Goal: Task Accomplishment & Management: Complete application form

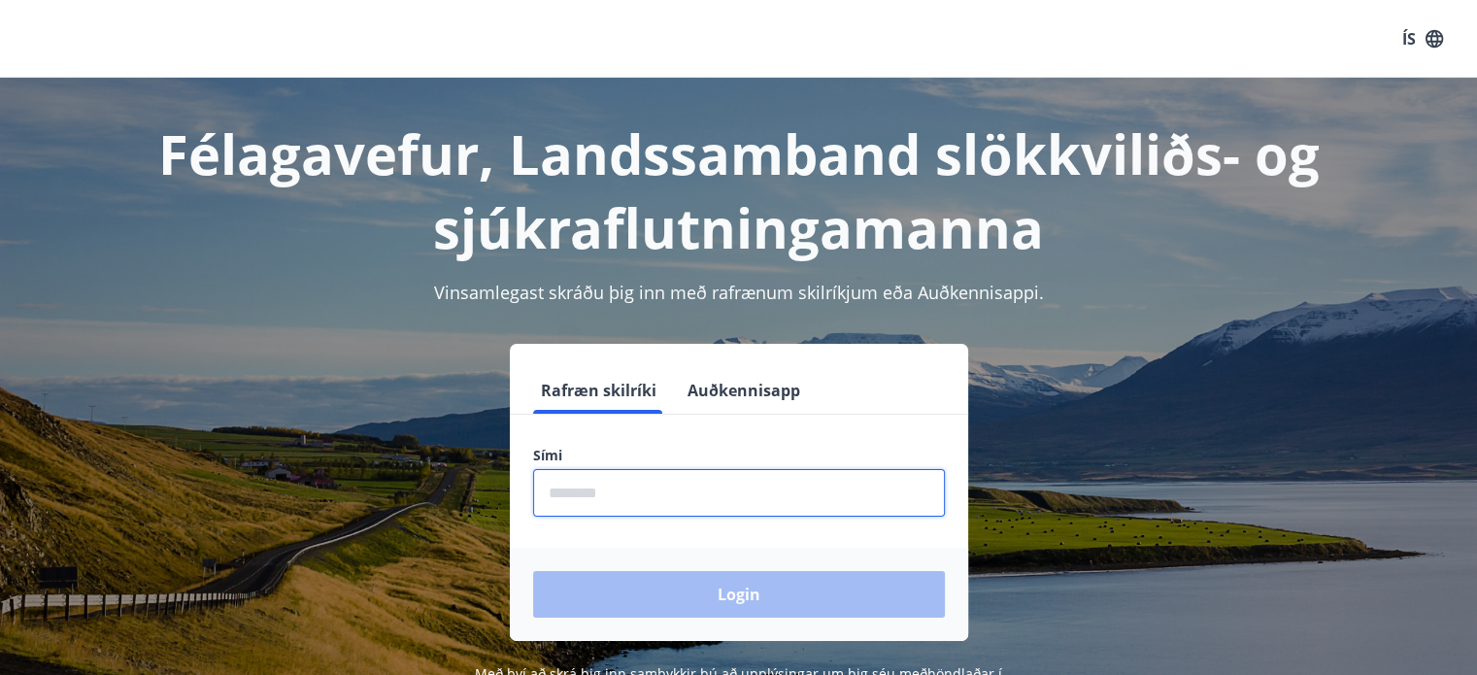
click at [660, 495] on input "phone" at bounding box center [739, 493] width 412 height 48
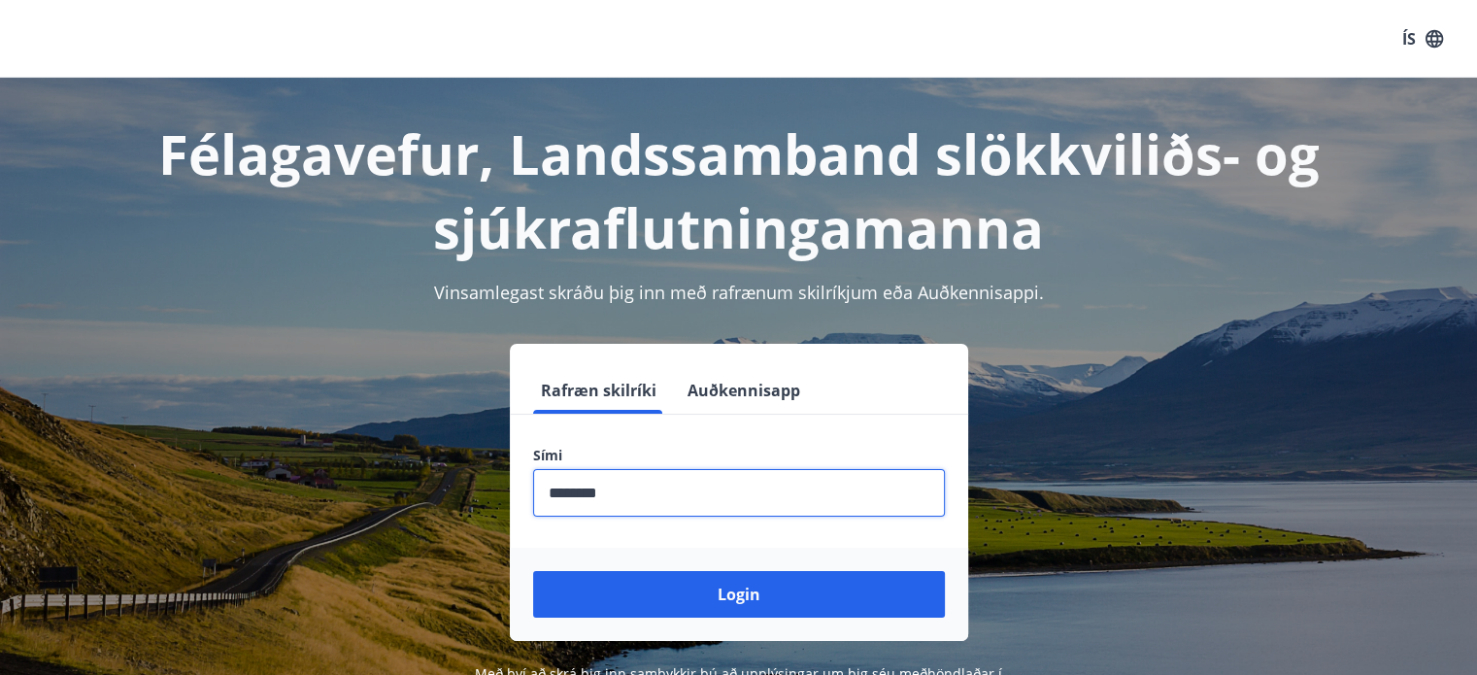
type input "********"
click at [533, 571] on button "Login" at bounding box center [739, 594] width 412 height 47
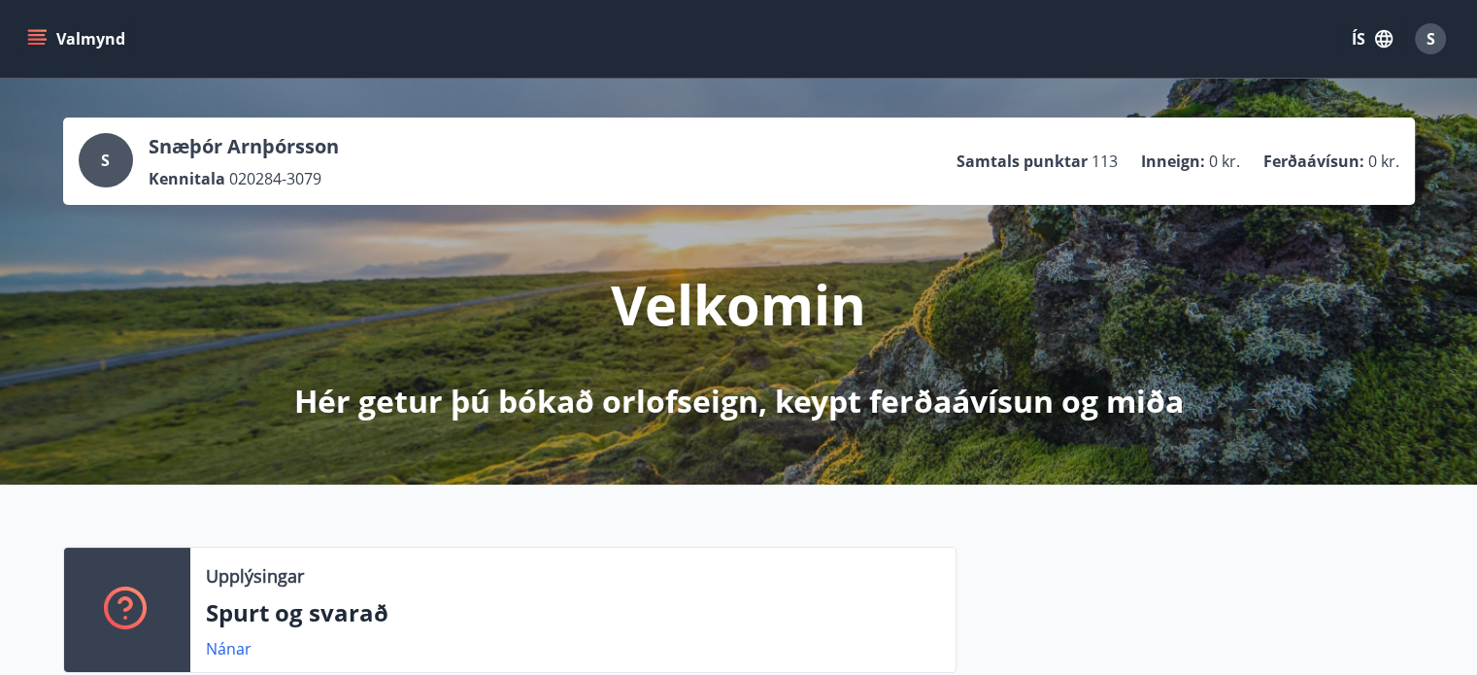
click at [39, 30] on icon "menu" at bounding box center [38, 31] width 21 height 2
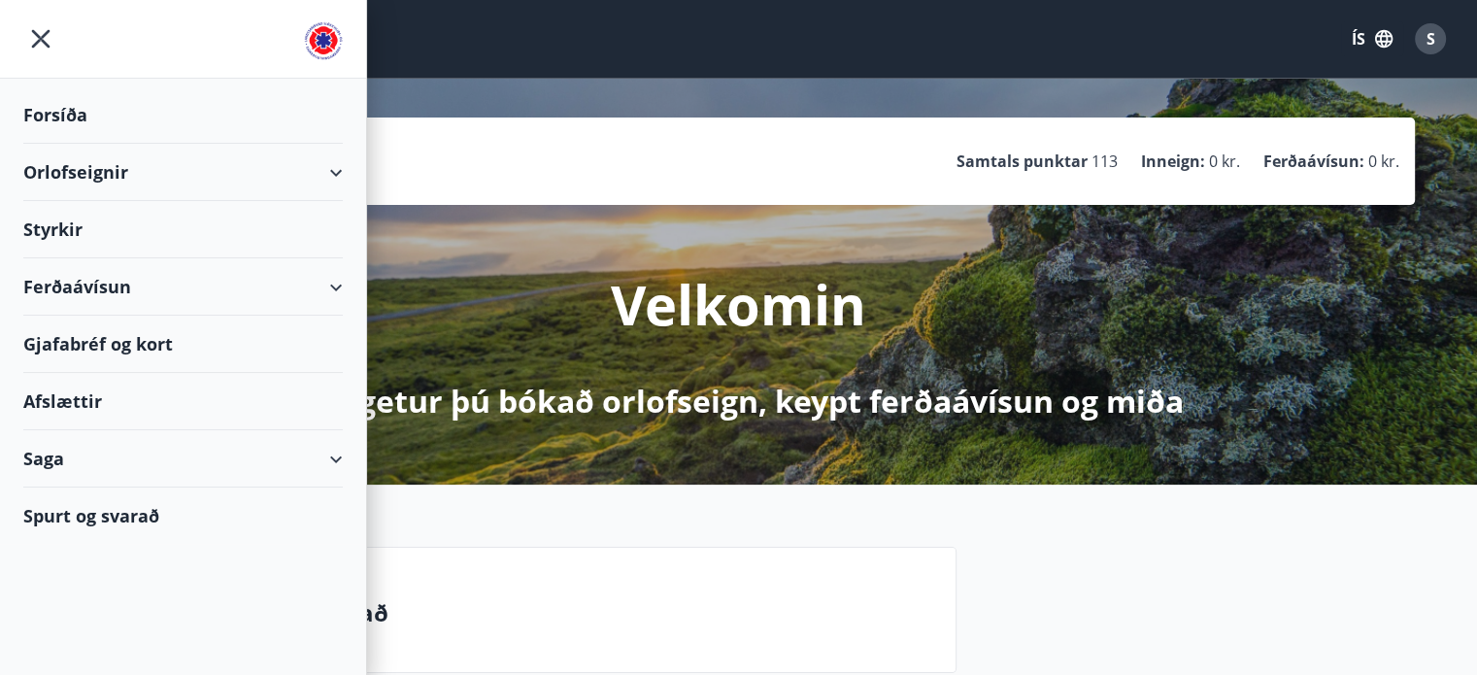
click at [244, 227] on div "Styrkir" at bounding box center [182, 229] width 319 height 57
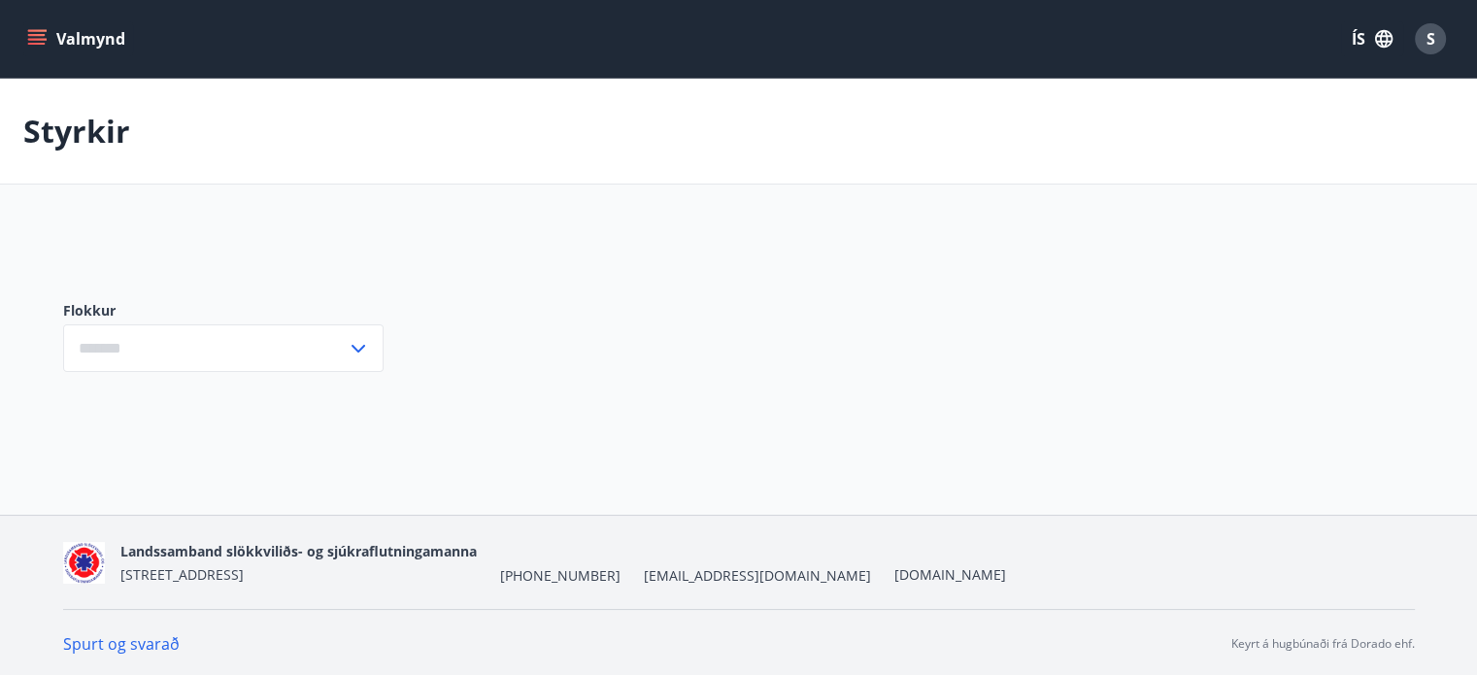
type input "***"
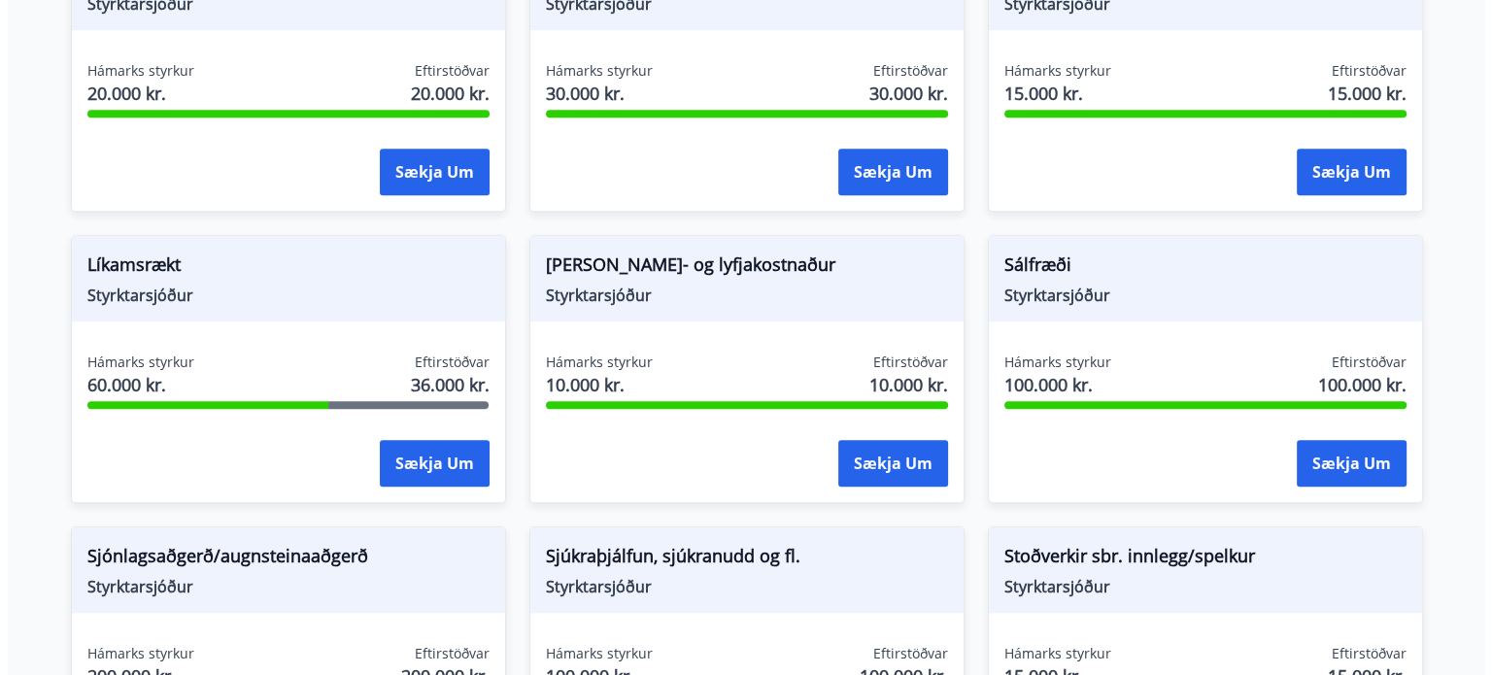
scroll to position [1629, 0]
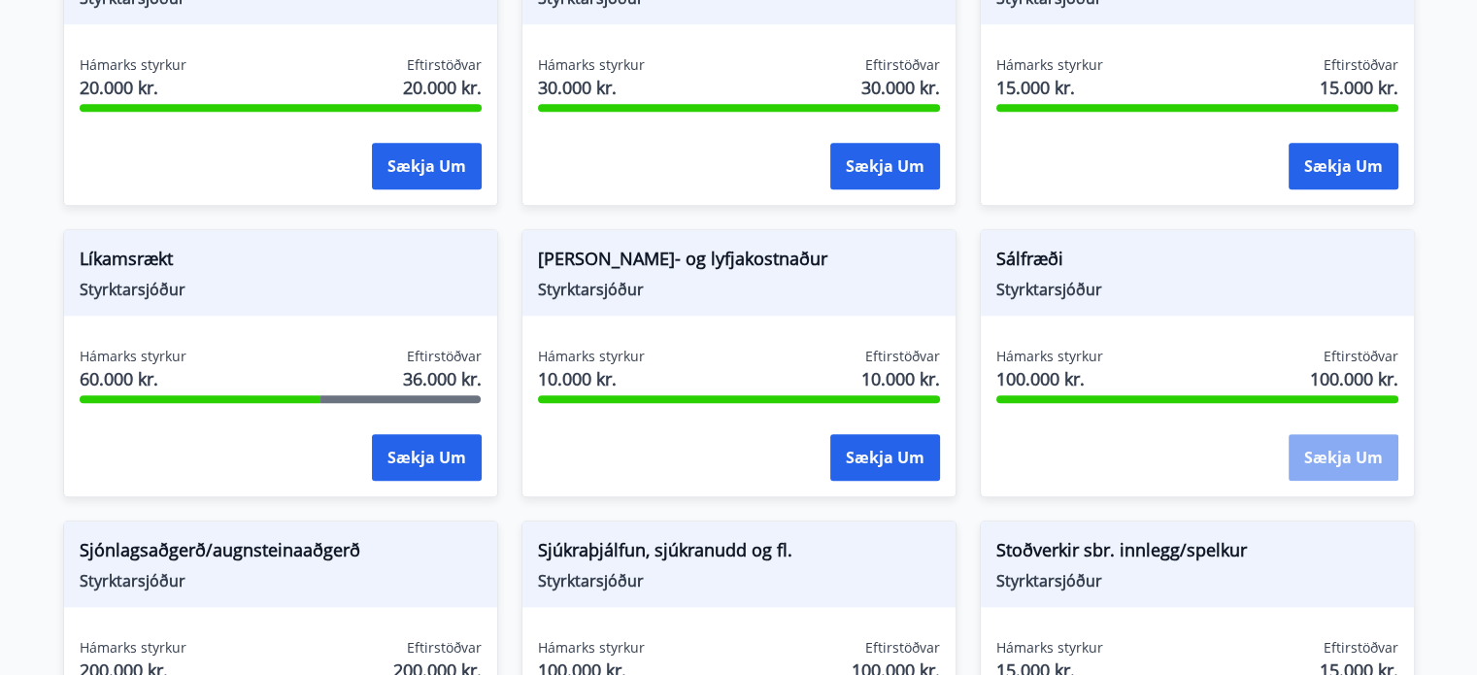
click at [1333, 441] on button "Sækja um" at bounding box center [1344, 457] width 110 height 47
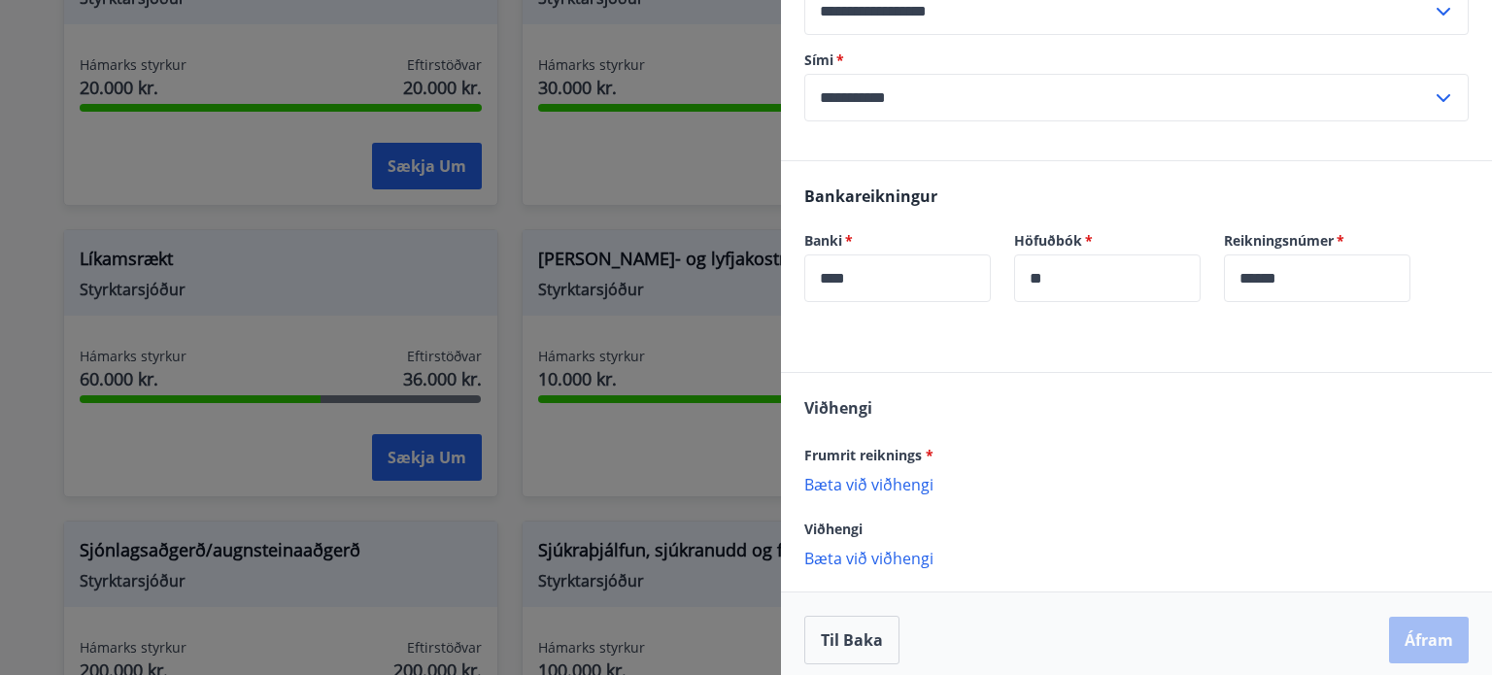
scroll to position [408, 0]
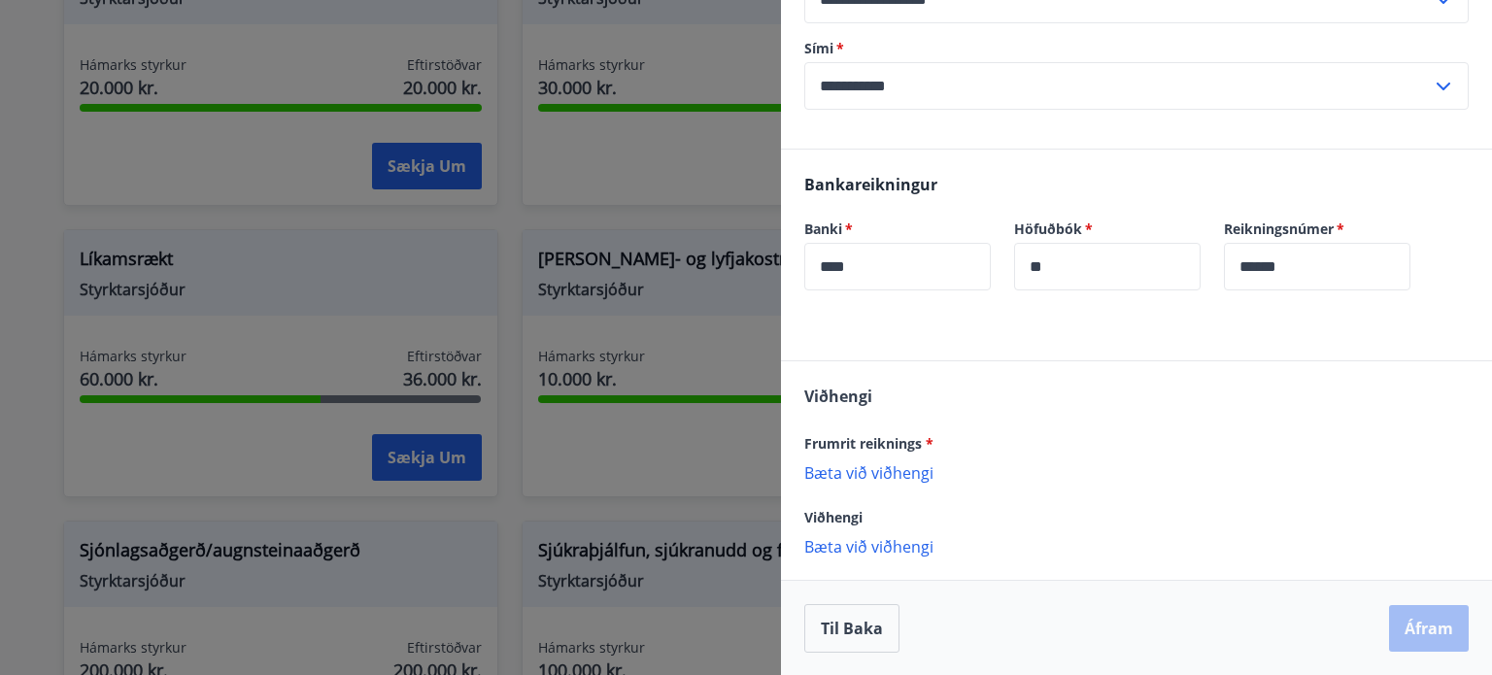
click at [905, 473] on p "Bæta við viðhengi" at bounding box center [1136, 471] width 664 height 19
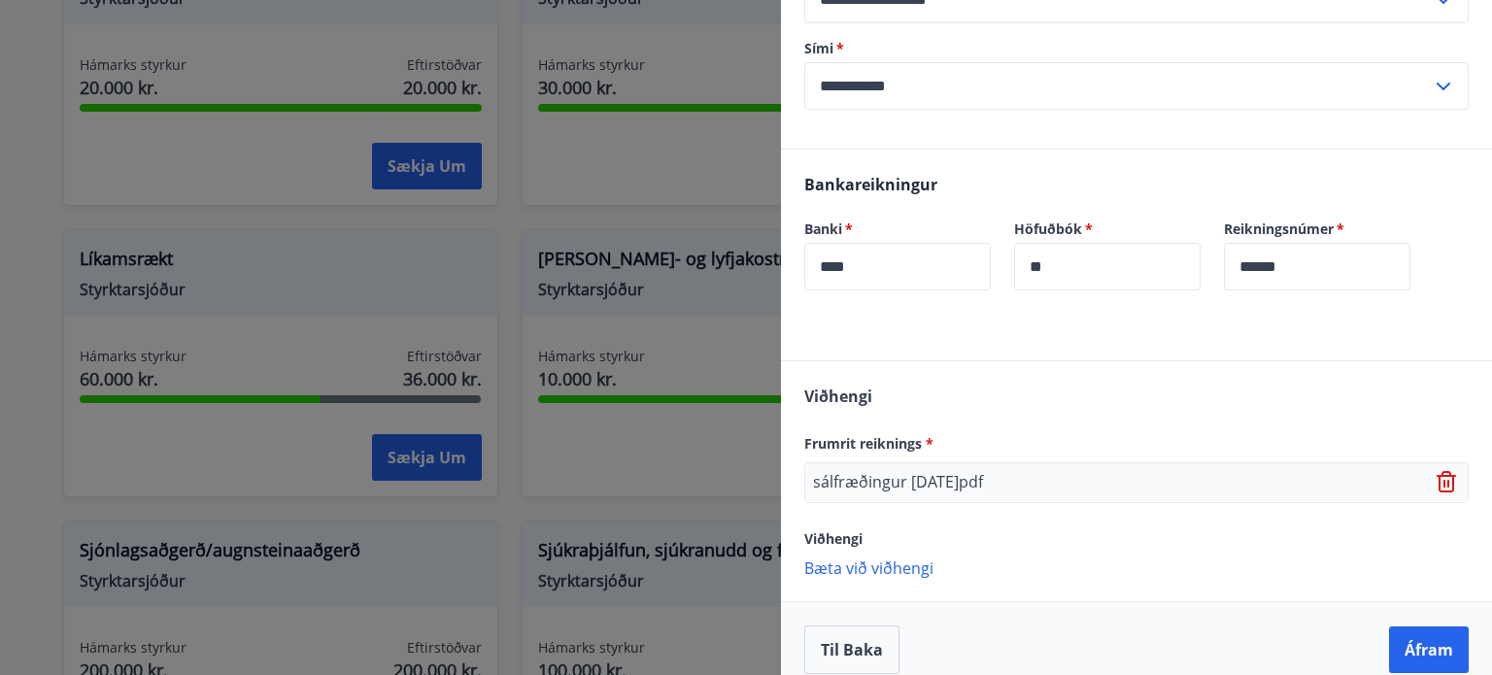
scroll to position [428, 0]
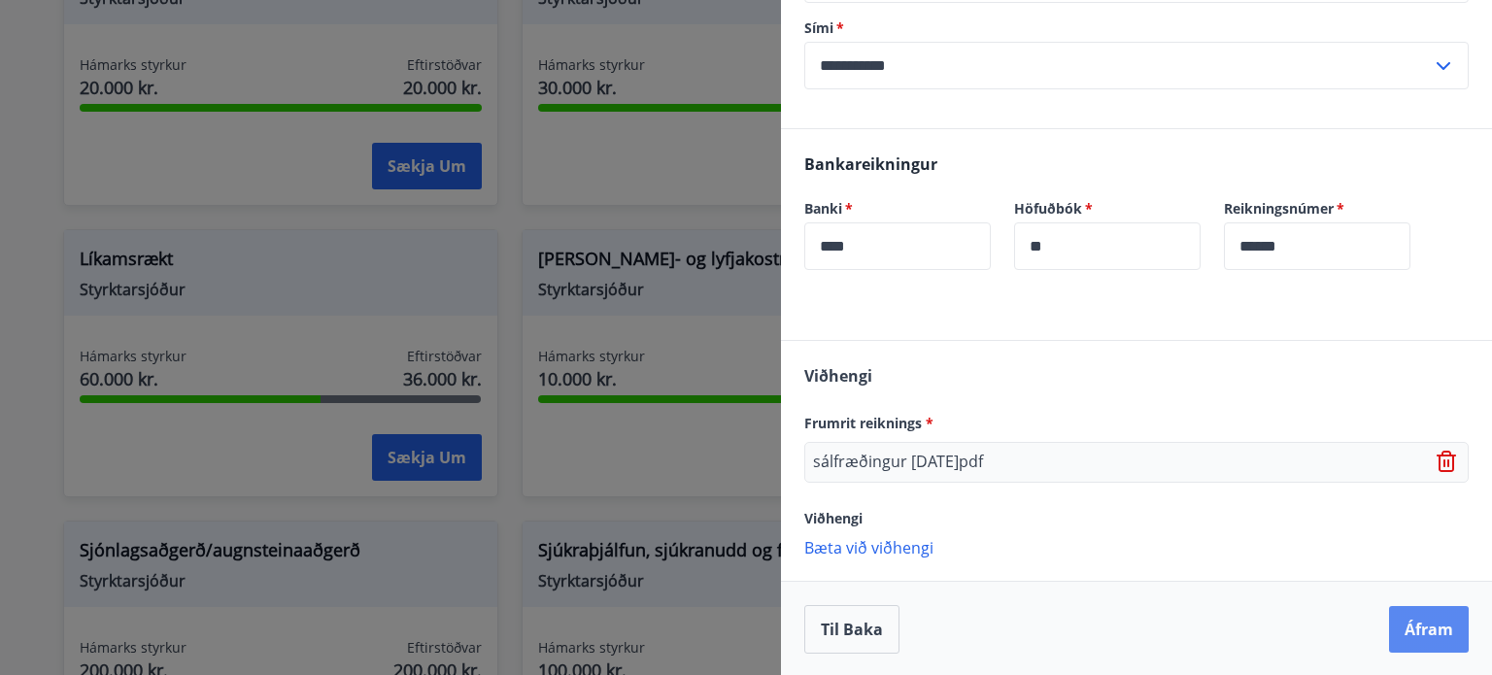
click at [1427, 620] on button "Áfram" at bounding box center [1429, 629] width 80 height 47
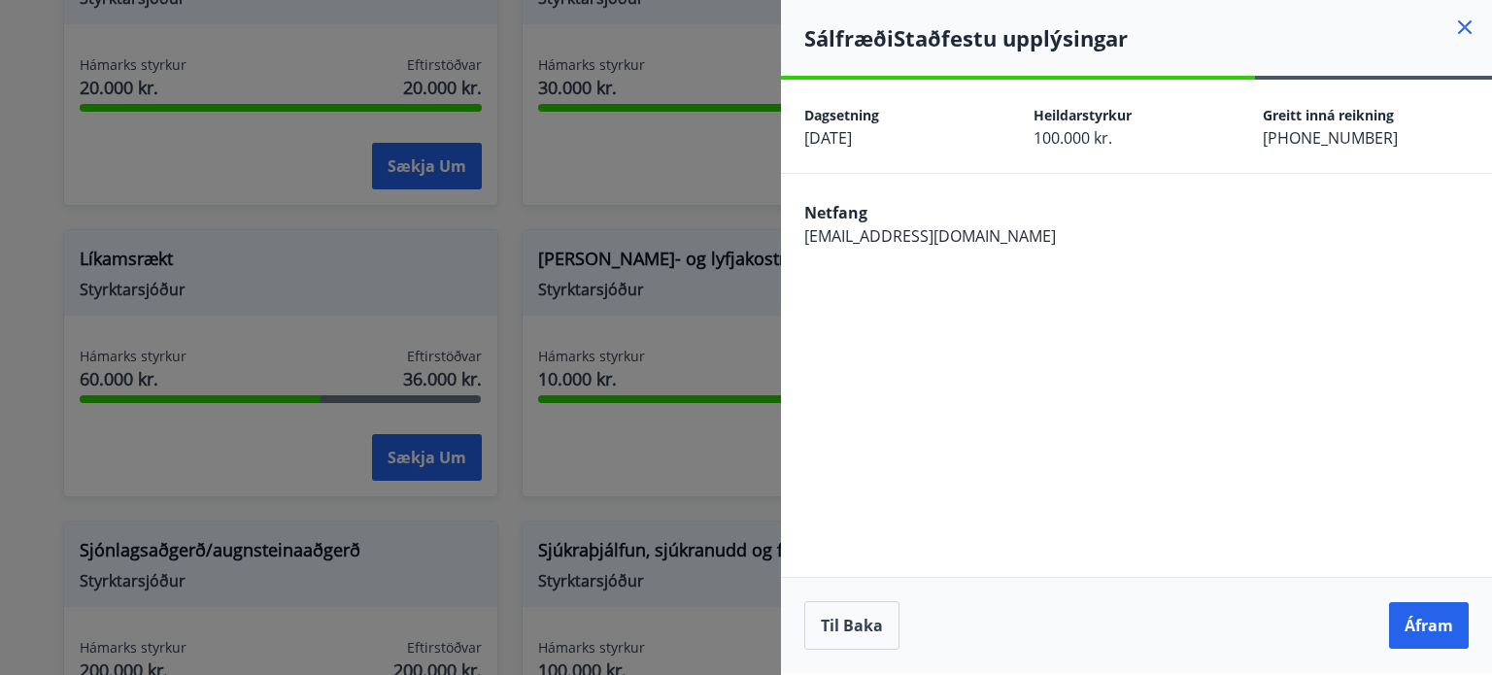
scroll to position [0, 0]
click at [1422, 622] on button "Áfram" at bounding box center [1429, 625] width 80 height 47
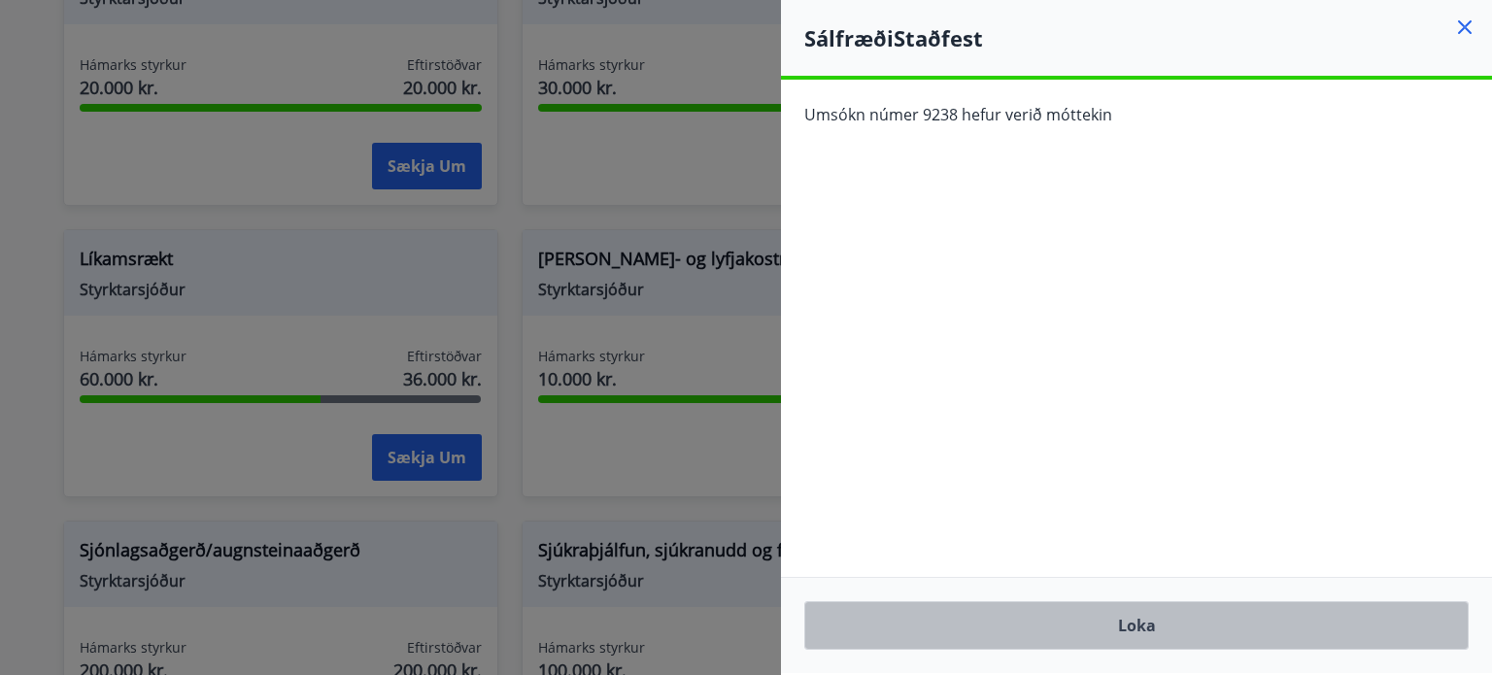
click at [1368, 613] on button "Loka" at bounding box center [1136, 625] width 664 height 49
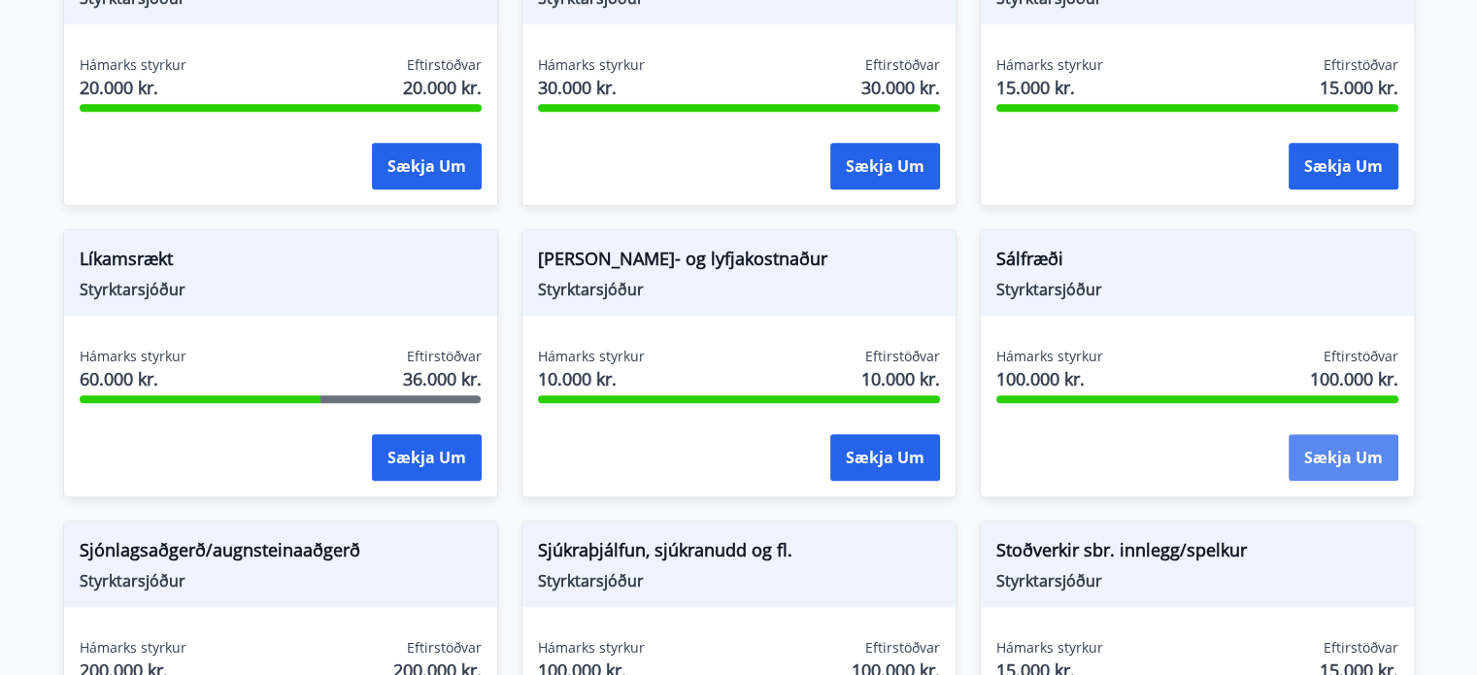
click at [1324, 459] on button "Sækja um" at bounding box center [1344, 457] width 110 height 47
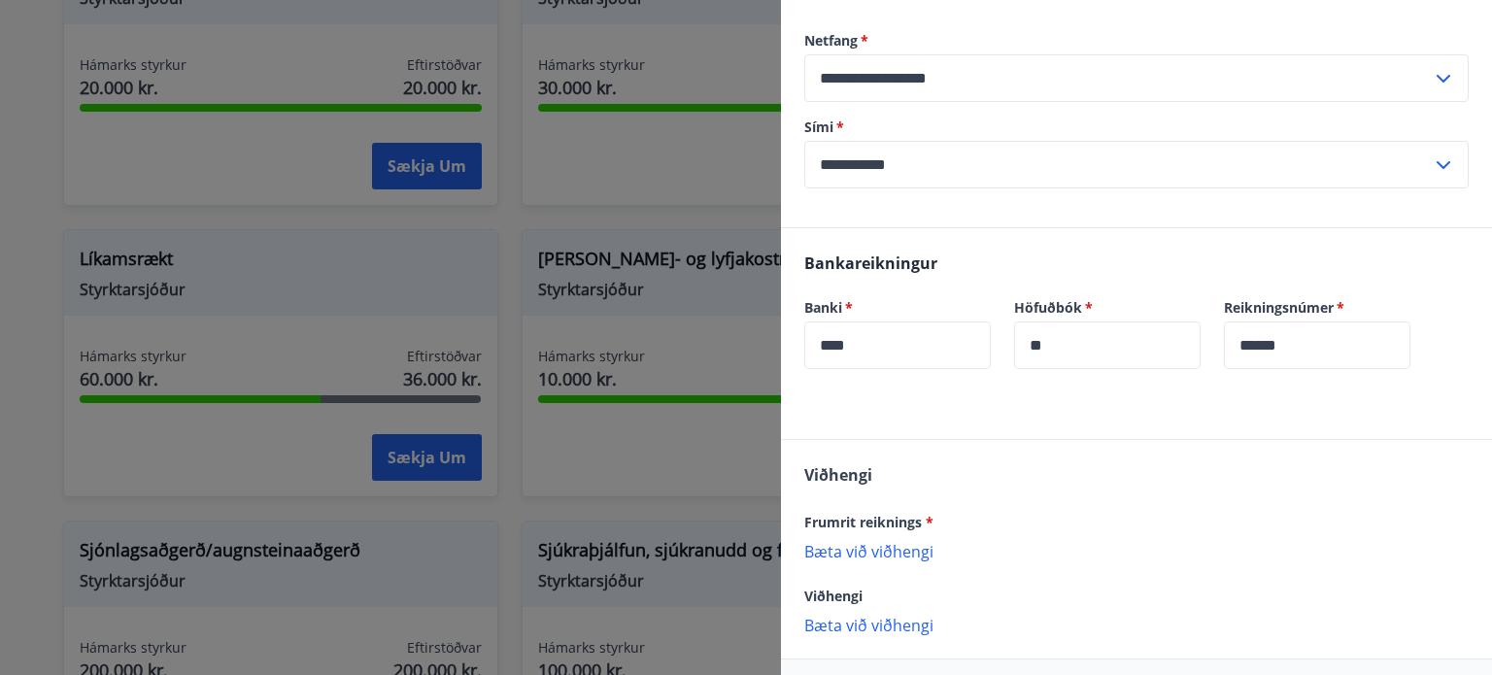
scroll to position [408, 0]
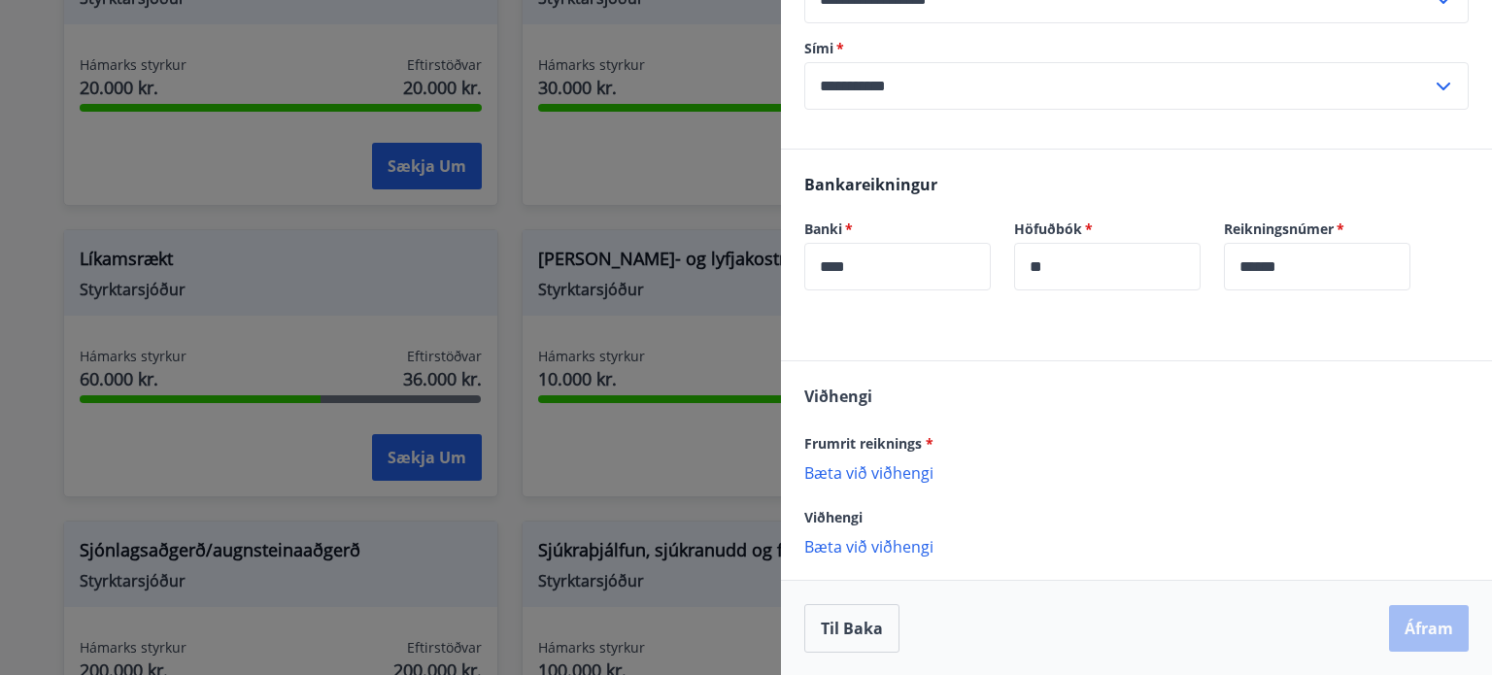
click at [897, 473] on p "Bæta við viðhengi" at bounding box center [1136, 471] width 664 height 19
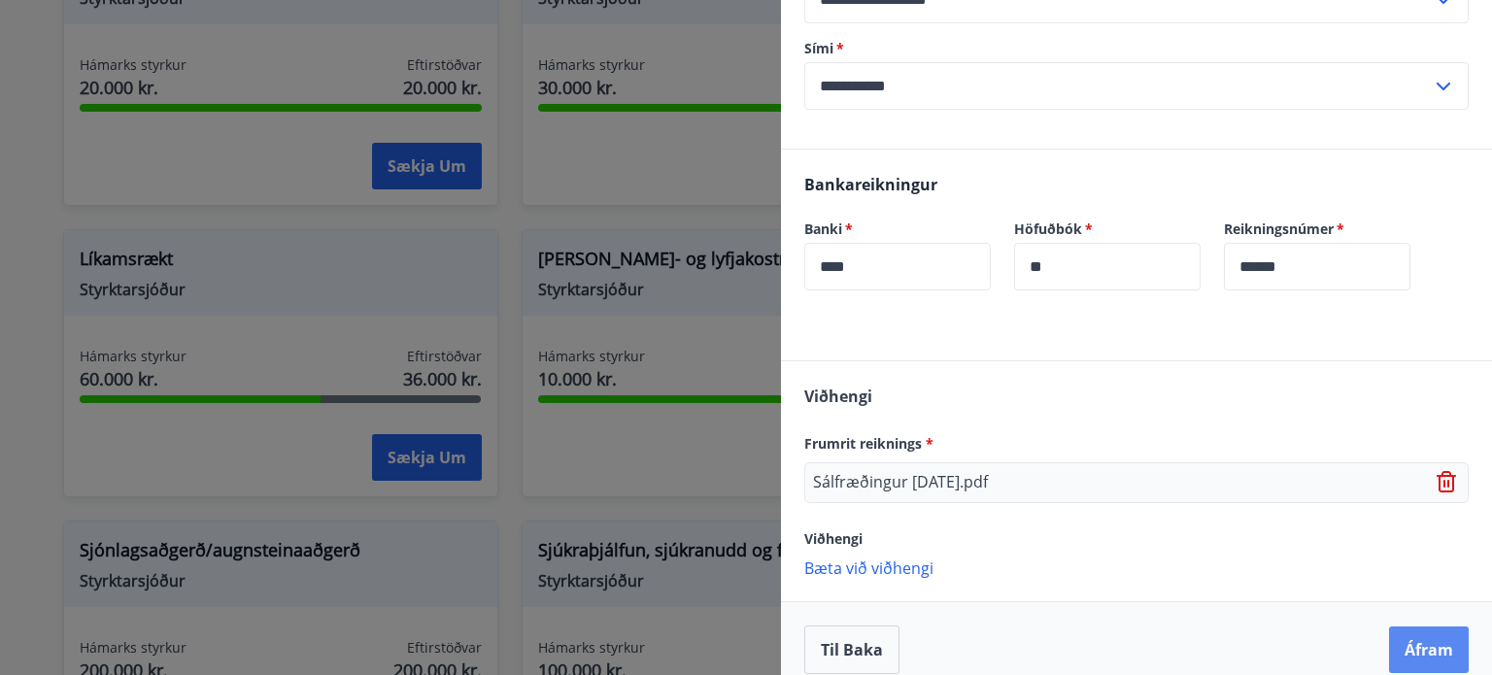
click at [1411, 645] on button "Áfram" at bounding box center [1429, 649] width 80 height 47
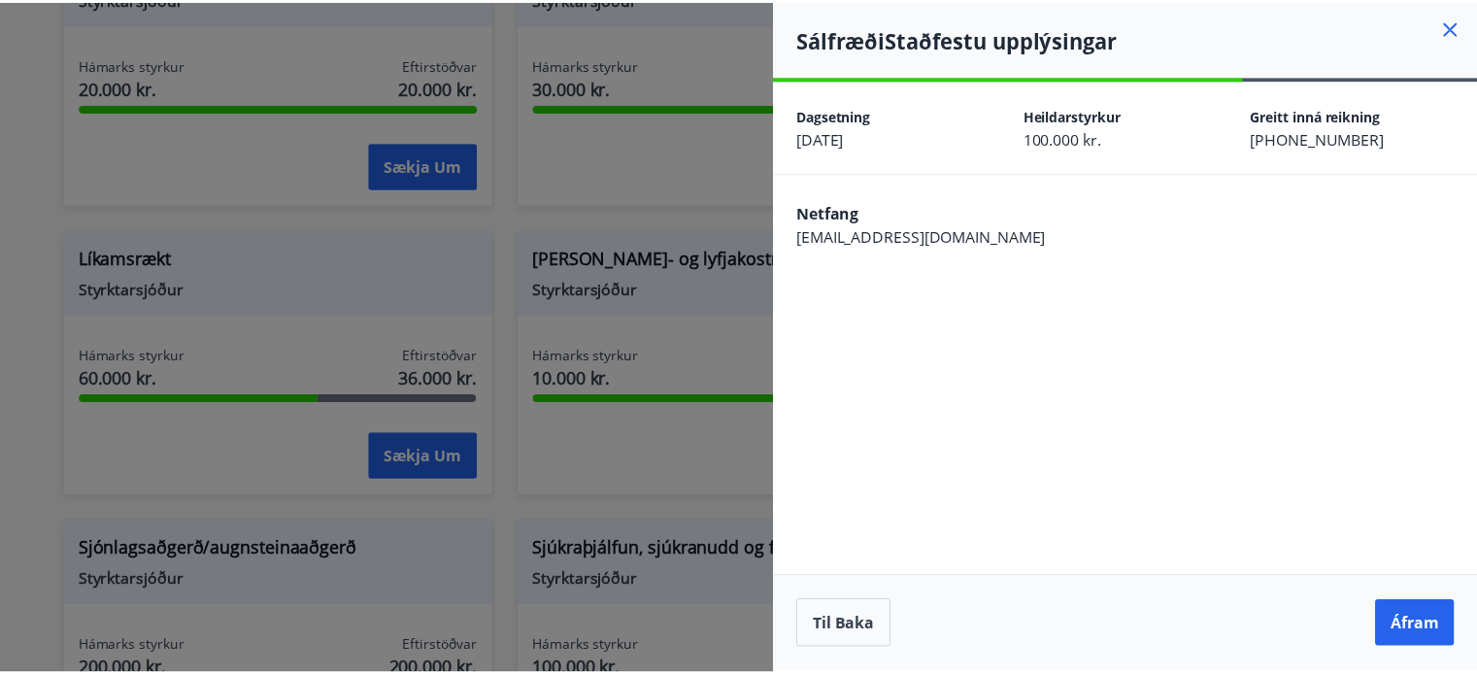
scroll to position [0, 0]
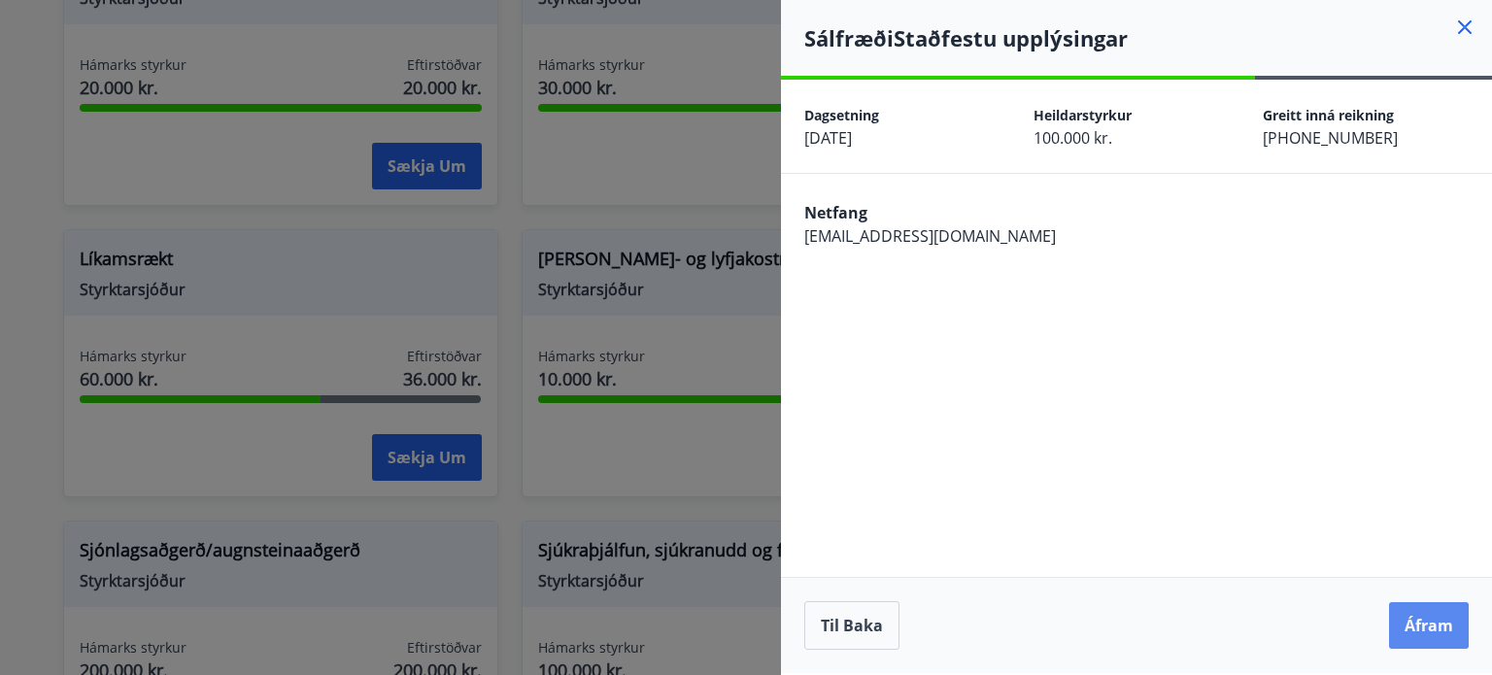
click at [1414, 632] on button "Áfram" at bounding box center [1429, 625] width 80 height 47
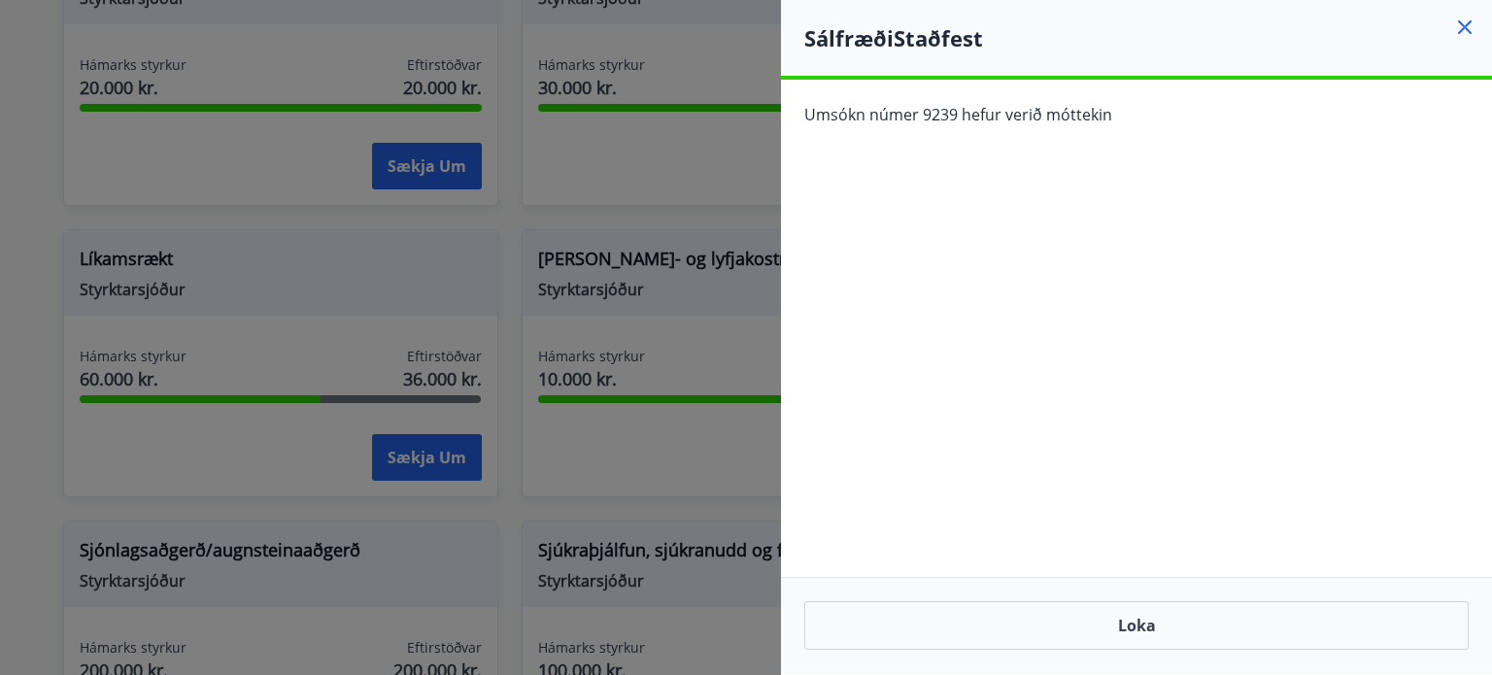
click at [1414, 632] on button "Loka" at bounding box center [1136, 625] width 664 height 49
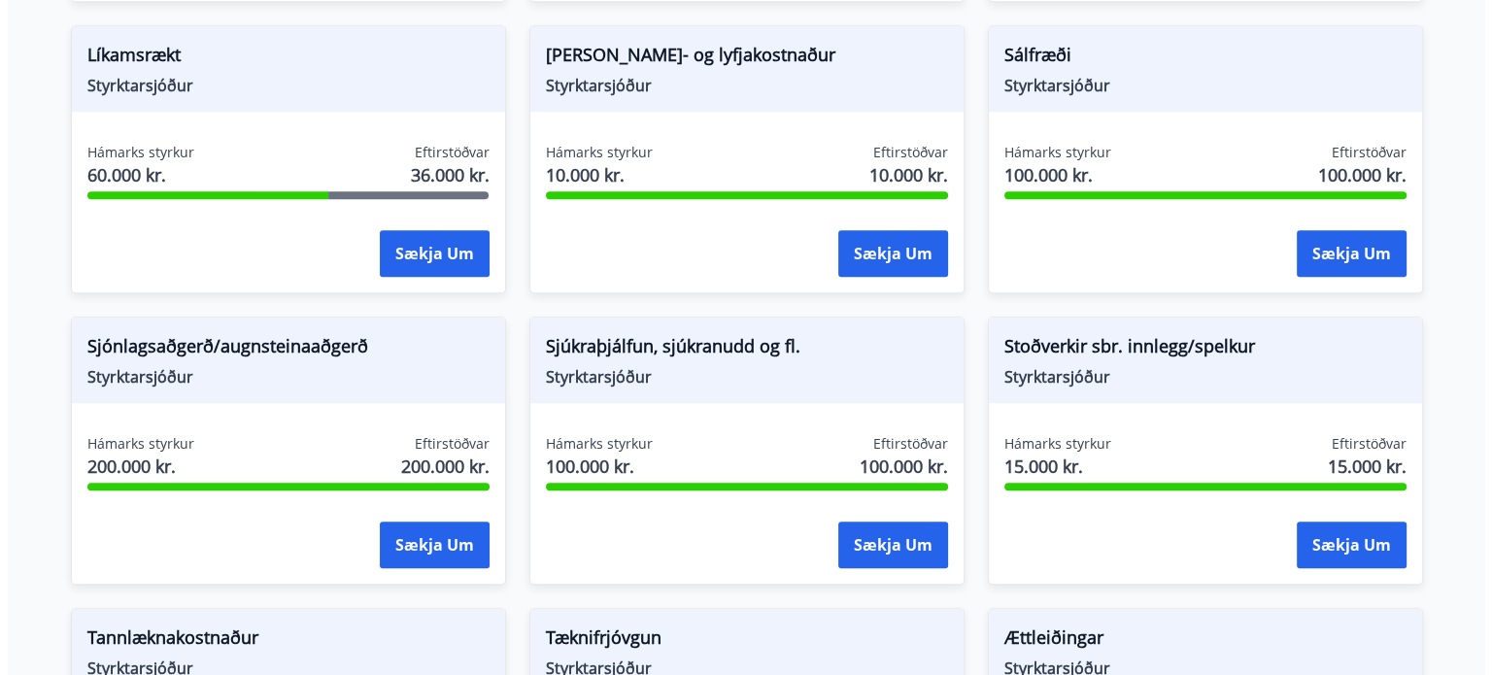
scroll to position [1835, 0]
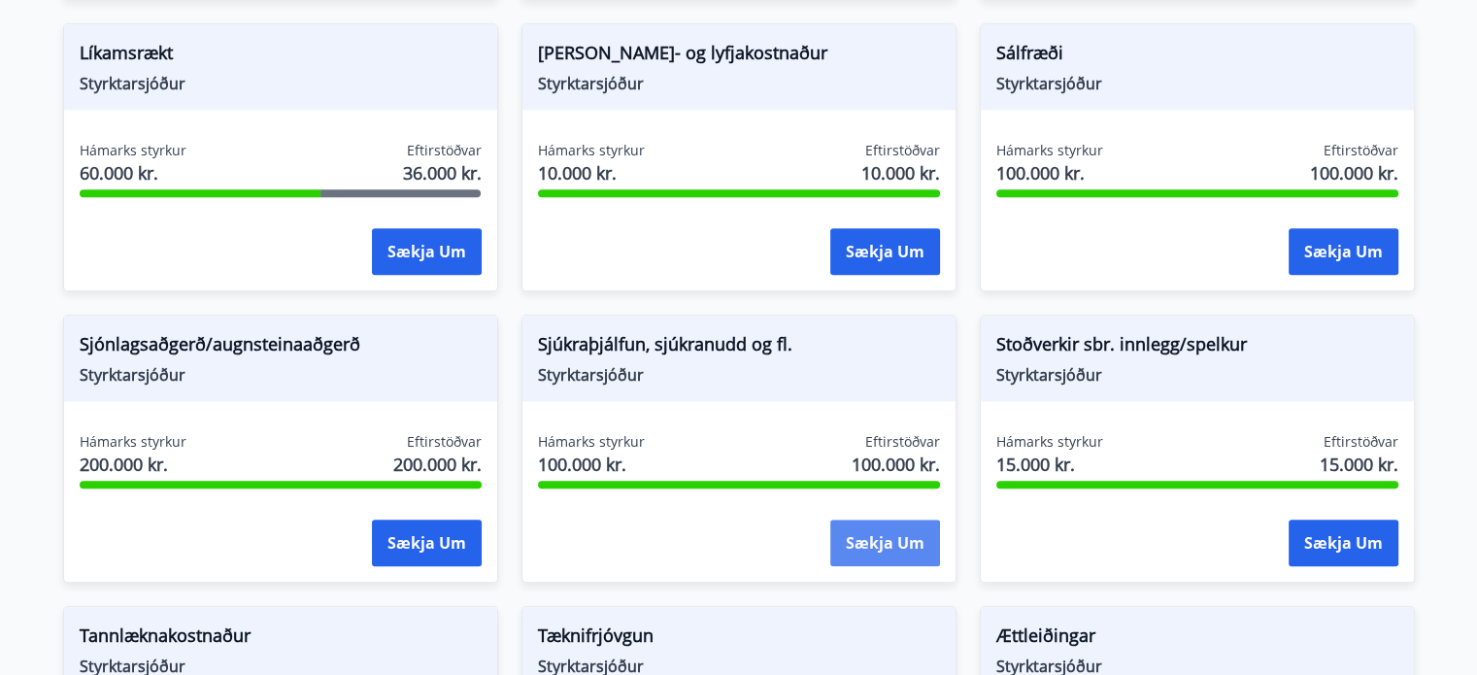
click at [916, 544] on button "Sækja um" at bounding box center [885, 543] width 110 height 47
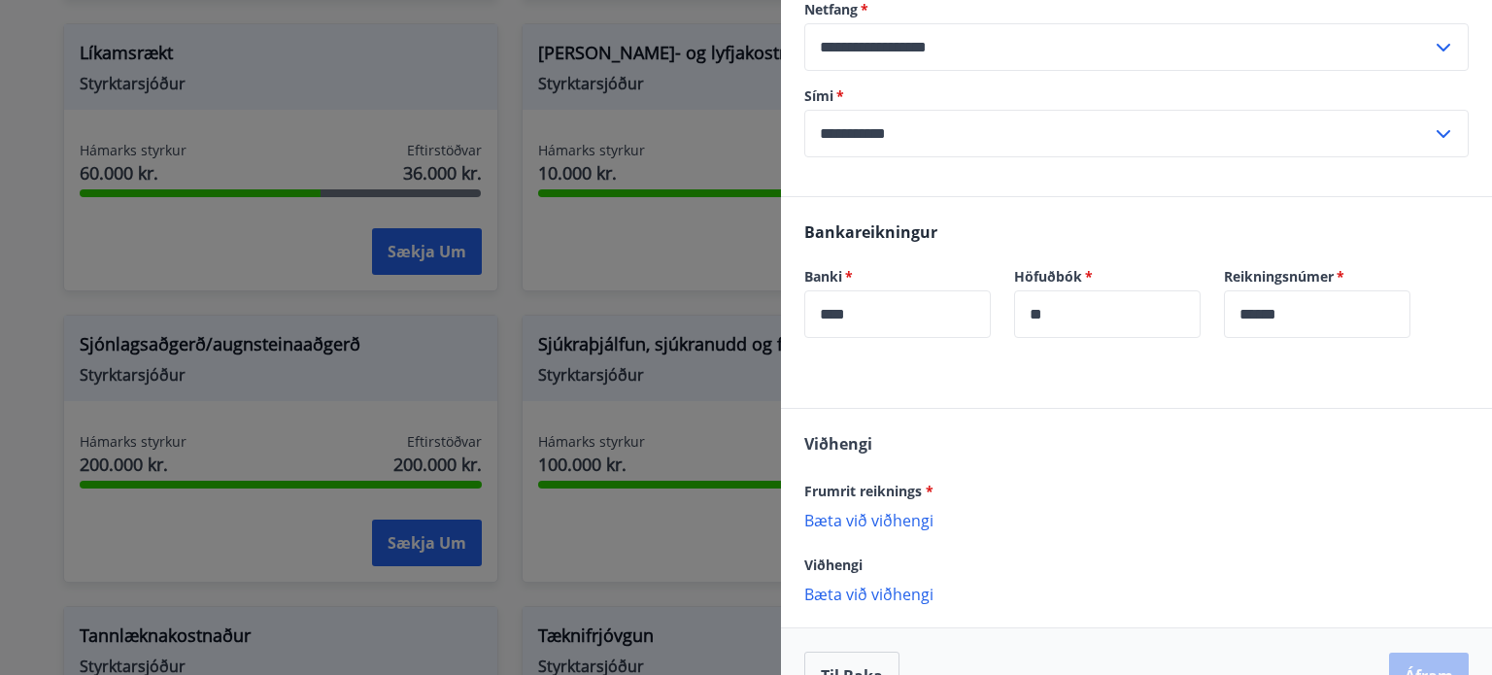
scroll to position [361, 0]
click at [904, 512] on p "Bæta við viðhengi" at bounding box center [1136, 518] width 664 height 19
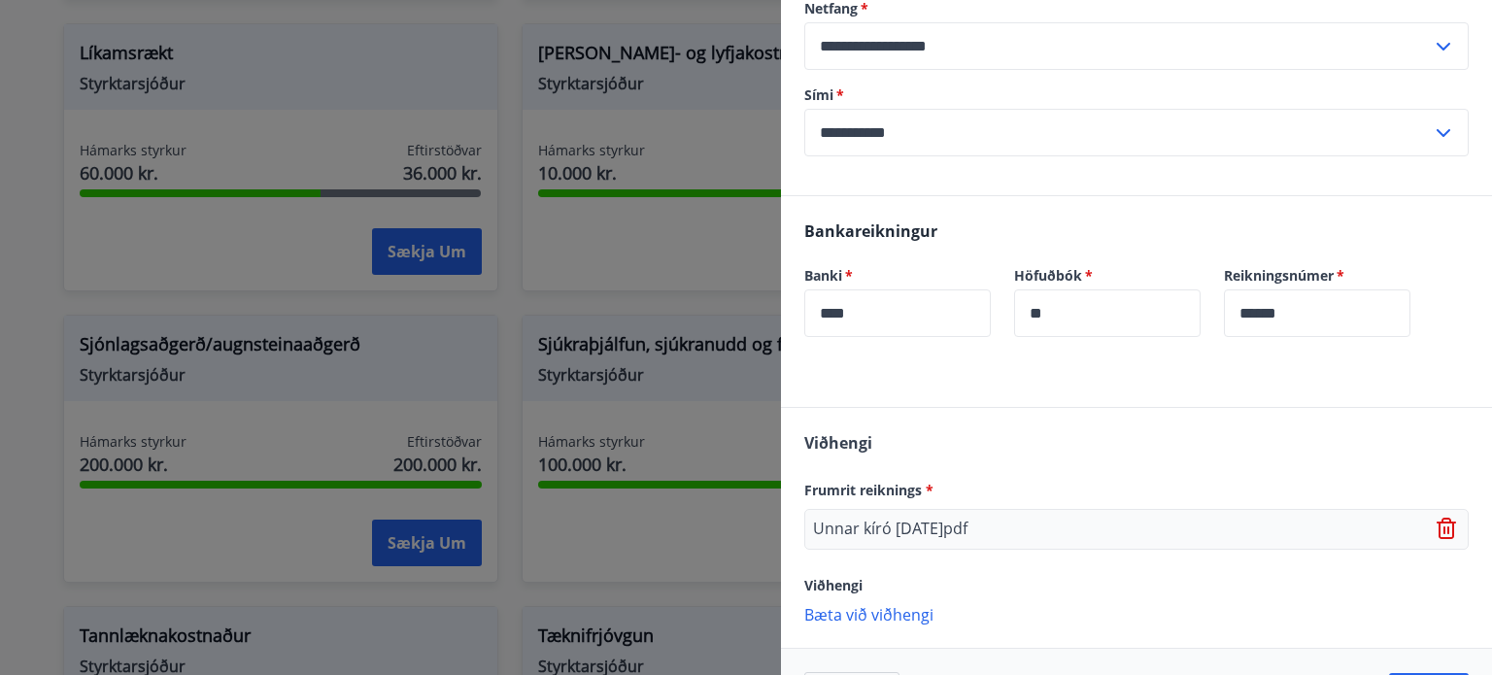
scroll to position [428, 0]
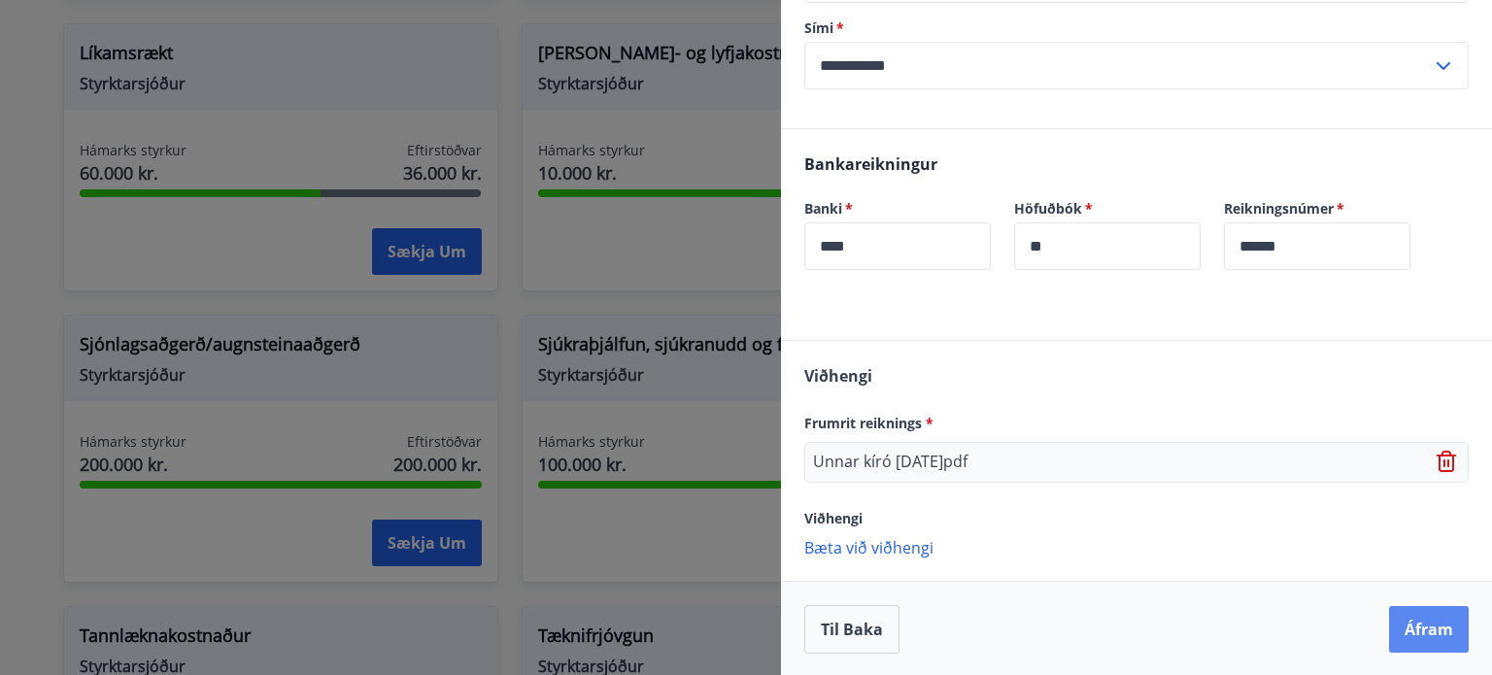
click at [1425, 617] on button "Áfram" at bounding box center [1429, 629] width 80 height 47
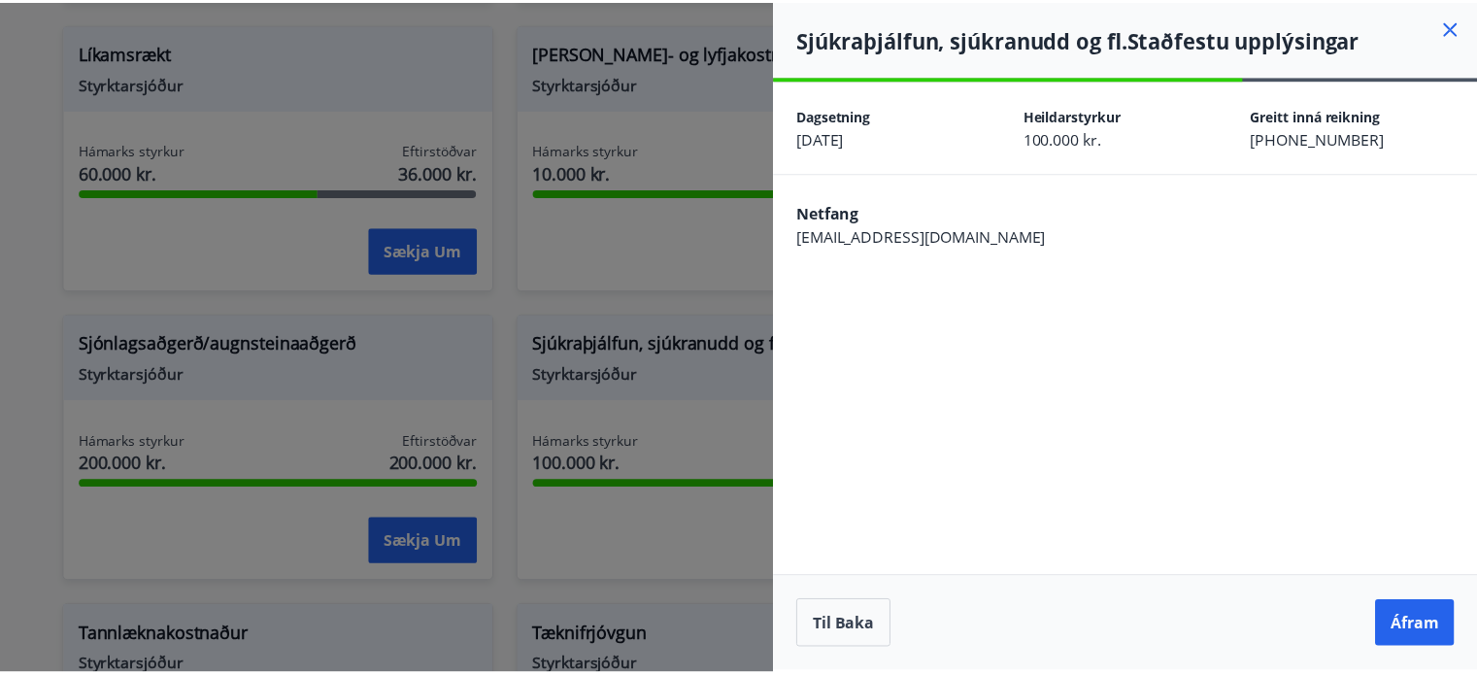
scroll to position [0, 0]
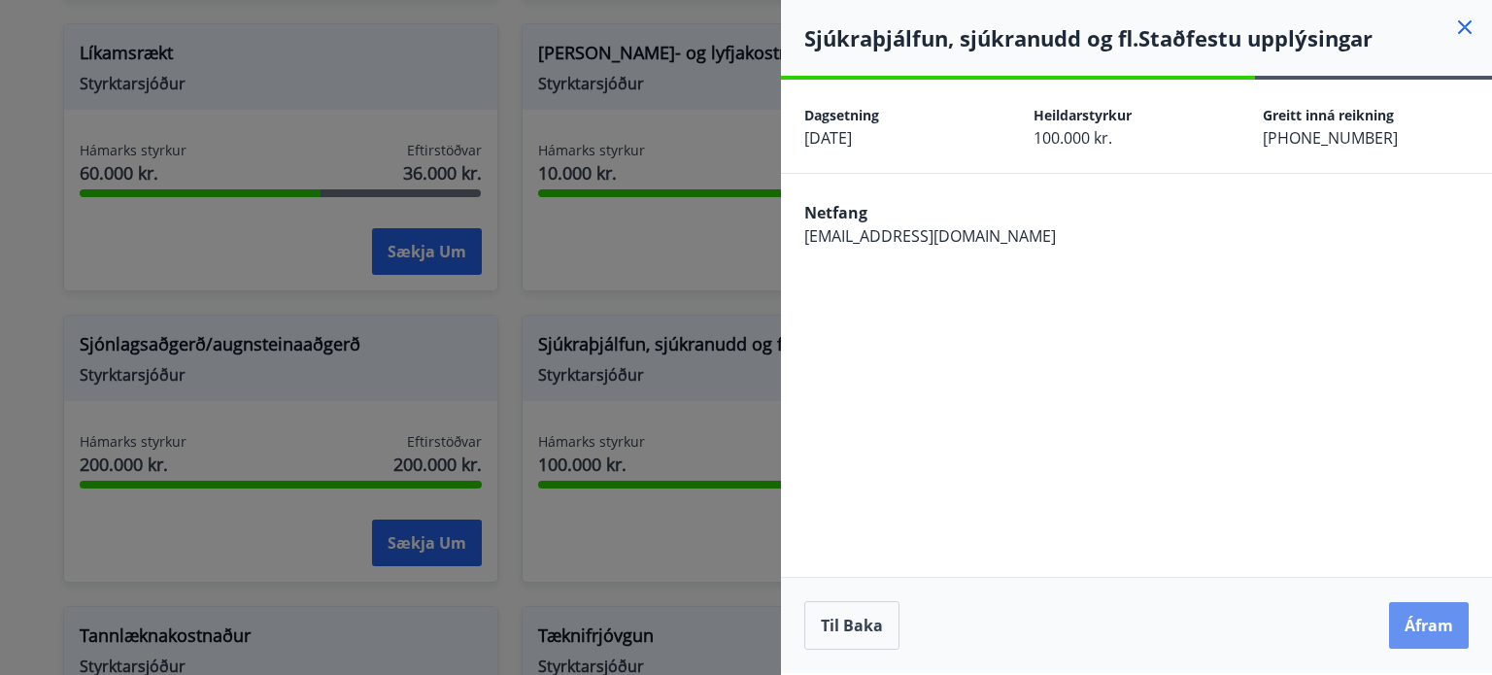
click at [1425, 617] on button "Áfram" at bounding box center [1429, 625] width 80 height 47
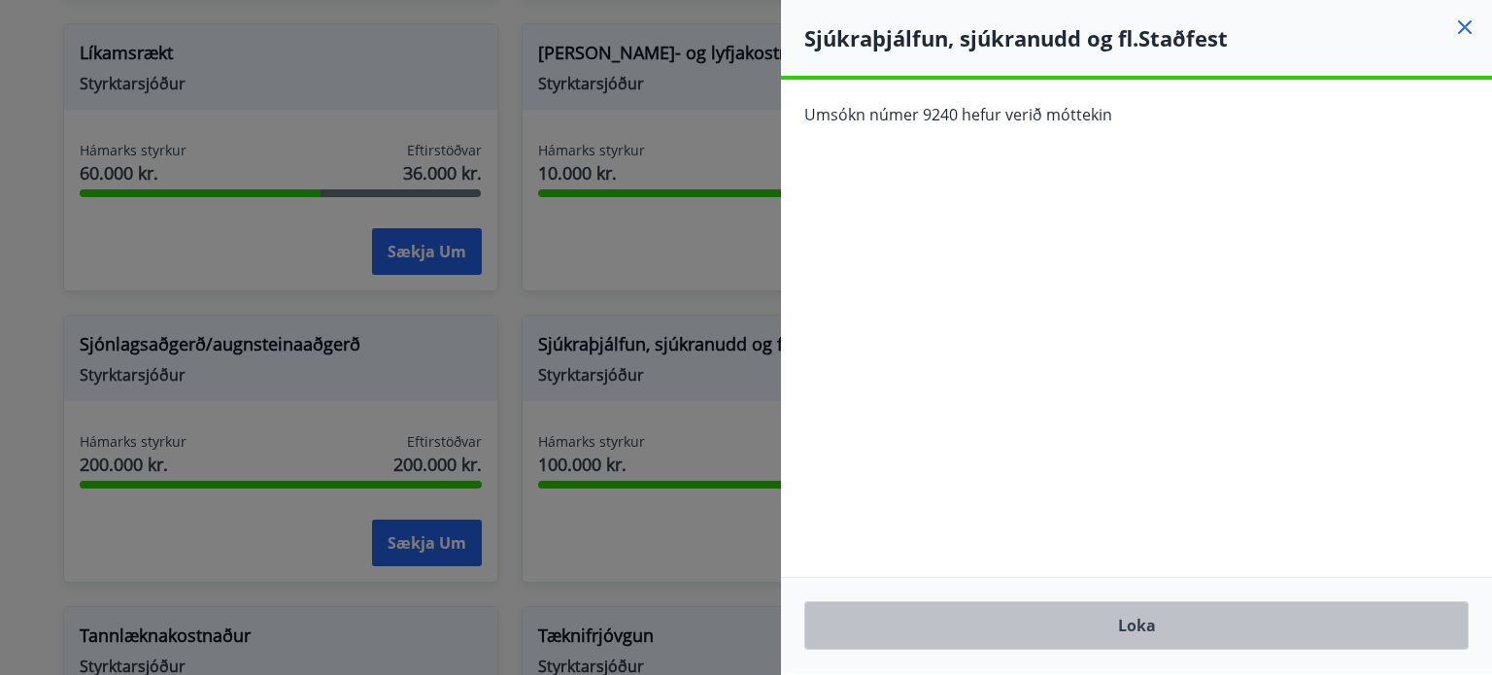
click at [1425, 617] on button "Loka" at bounding box center [1136, 625] width 664 height 49
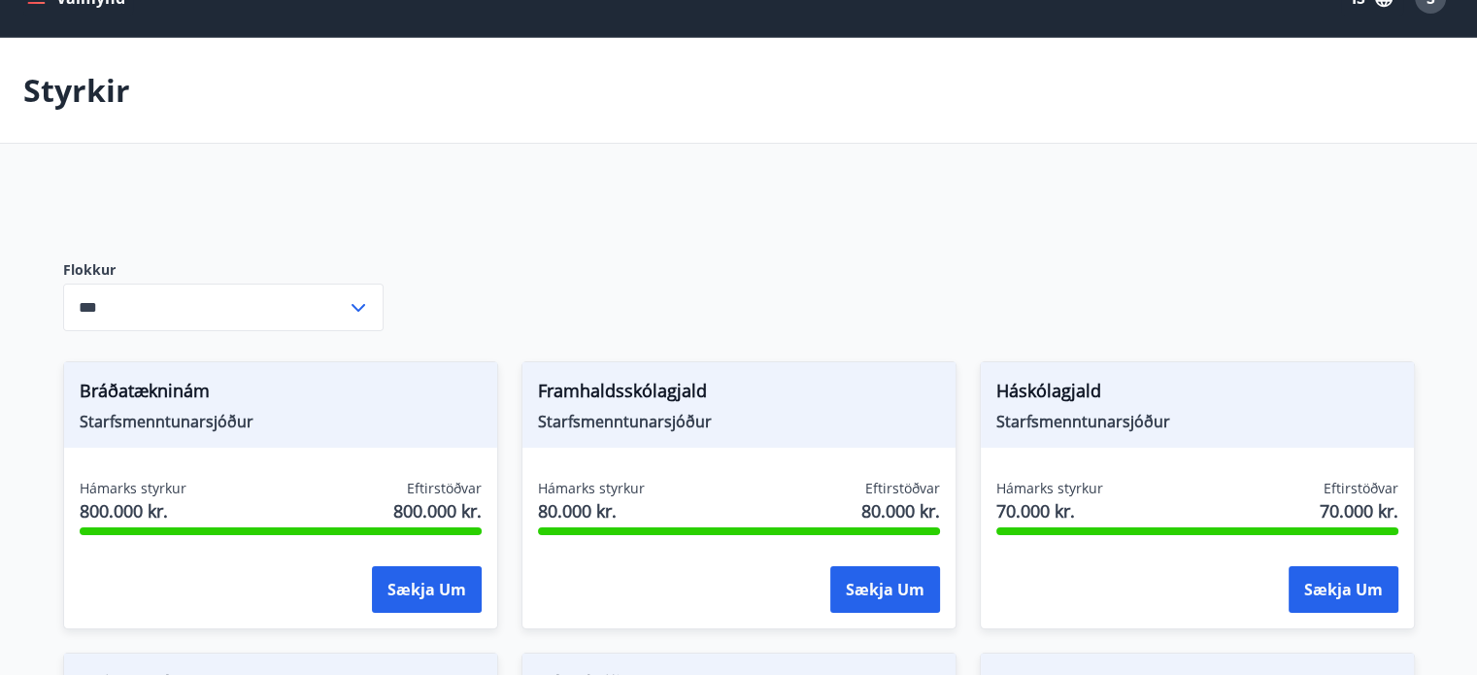
scroll to position [34, 0]
